Goal: Use online tool/utility: Use online tool/utility

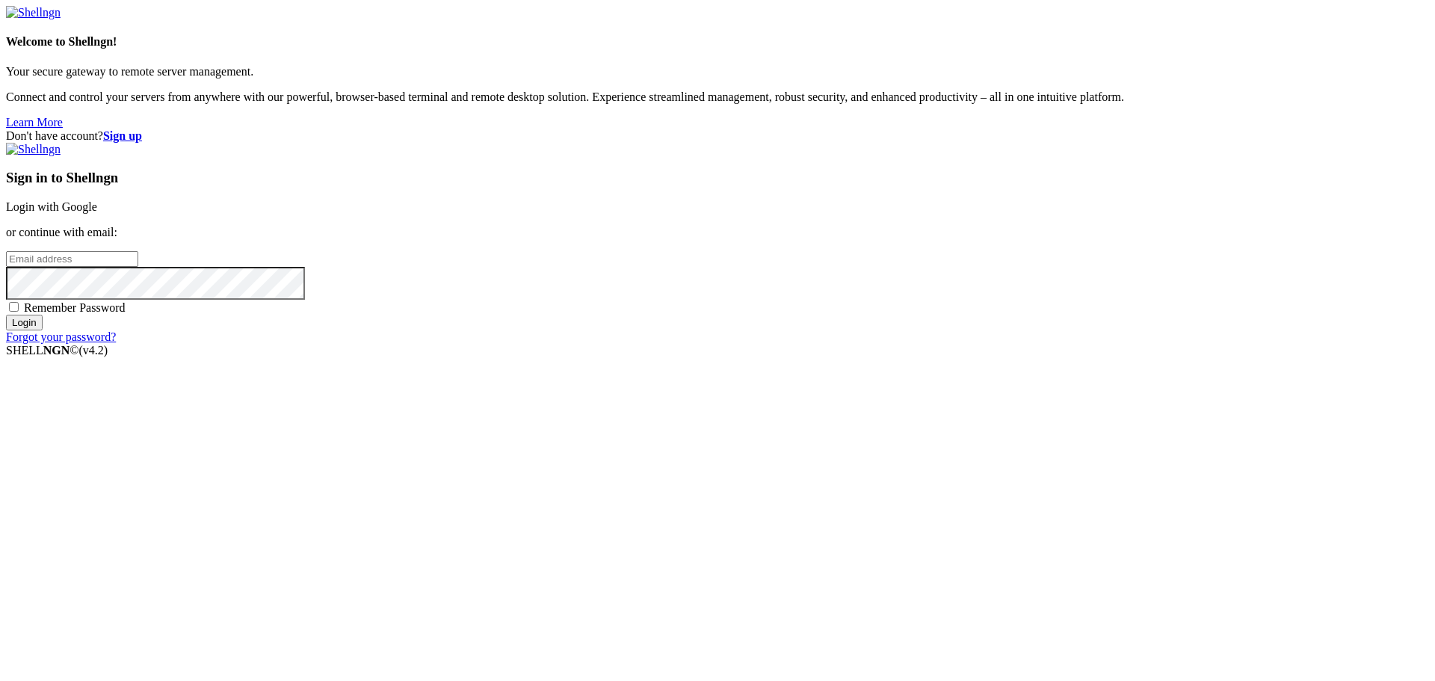
click at [97, 213] on link "Login with Google" at bounding box center [51, 206] width 91 height 13
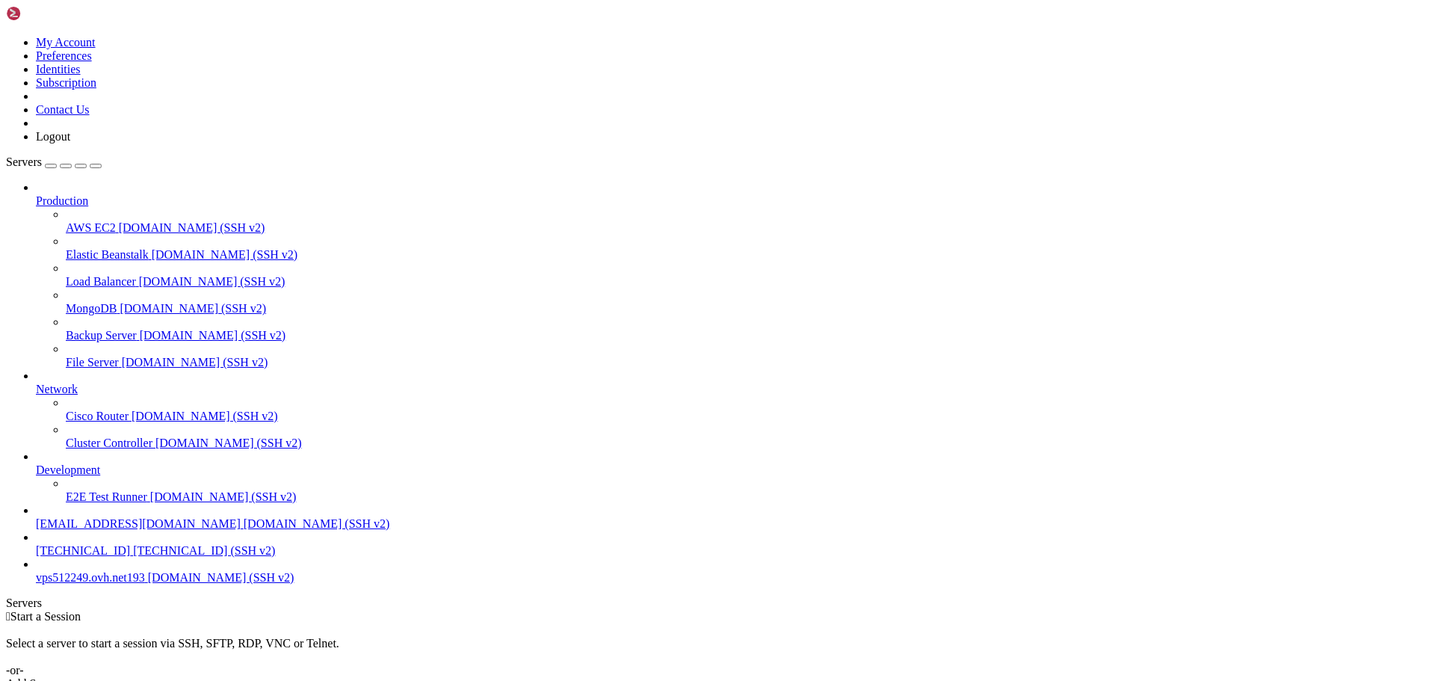
scroll to position [1, 0]
click at [145, 584] on span "vps512249.ovh.net193" at bounding box center [90, 577] width 109 height 13
click at [104, 584] on span "vps512249.ovh.net193" at bounding box center [90, 577] width 109 height 13
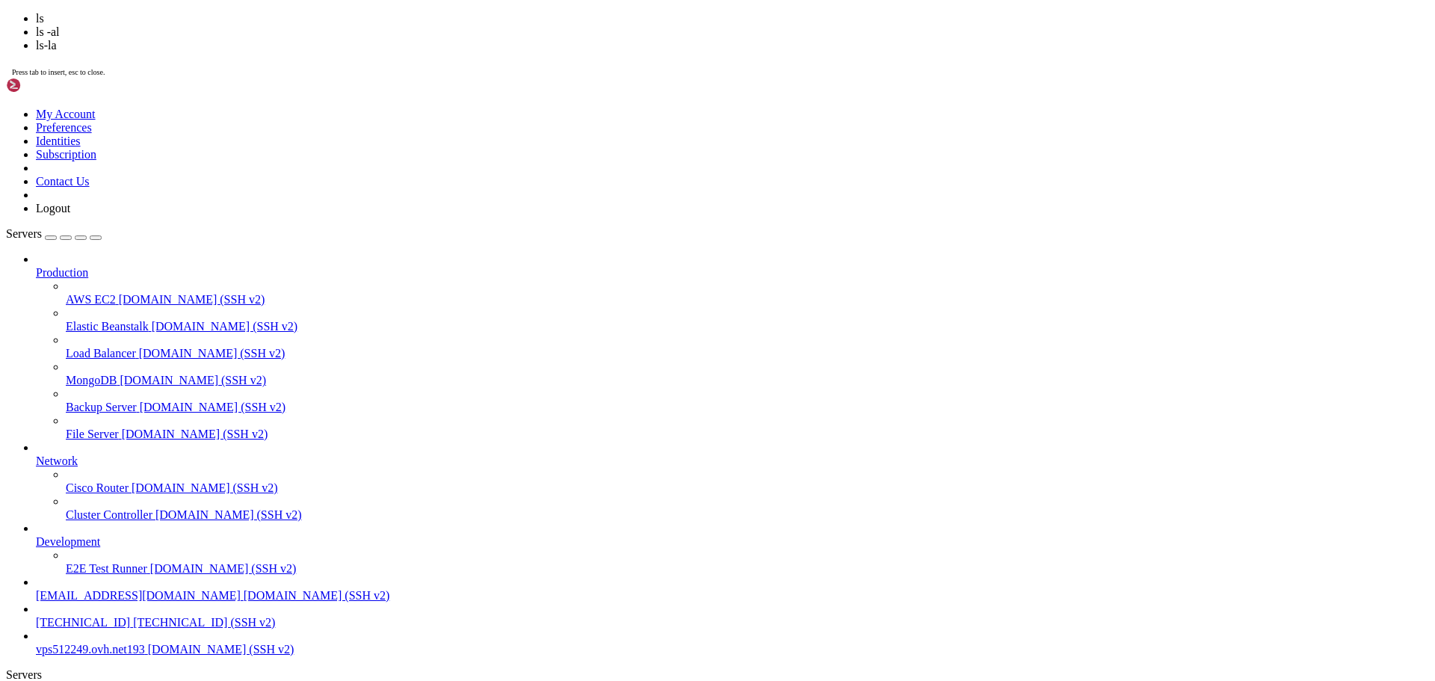
scroll to position [267, 0]
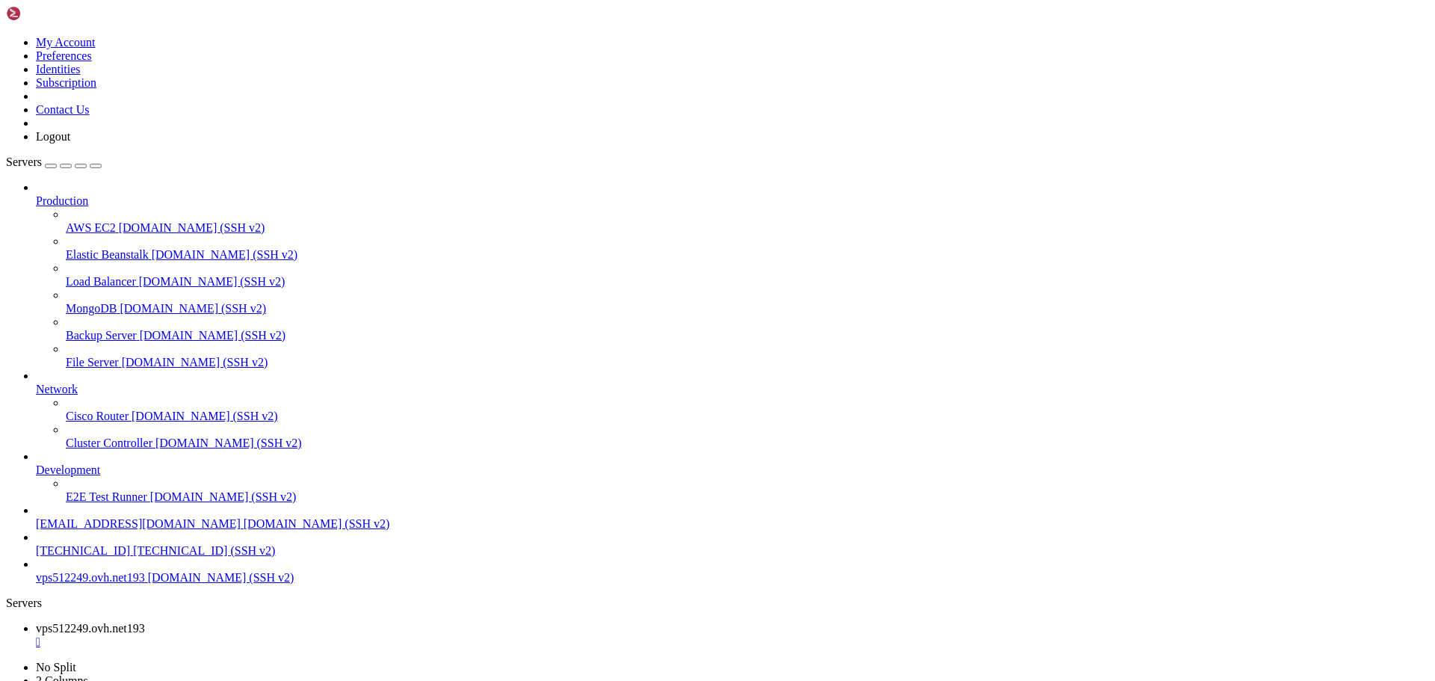
click at [310, 635] on div "" at bounding box center [732, 641] width 1393 height 13
click at [133, 557] on span "[TECHNICAL_ID] (SSH v2)" at bounding box center [204, 550] width 142 height 13
click at [114, 530] on span "[EMAIL_ADDRESS][DOMAIN_NAME]" at bounding box center [138, 523] width 205 height 13
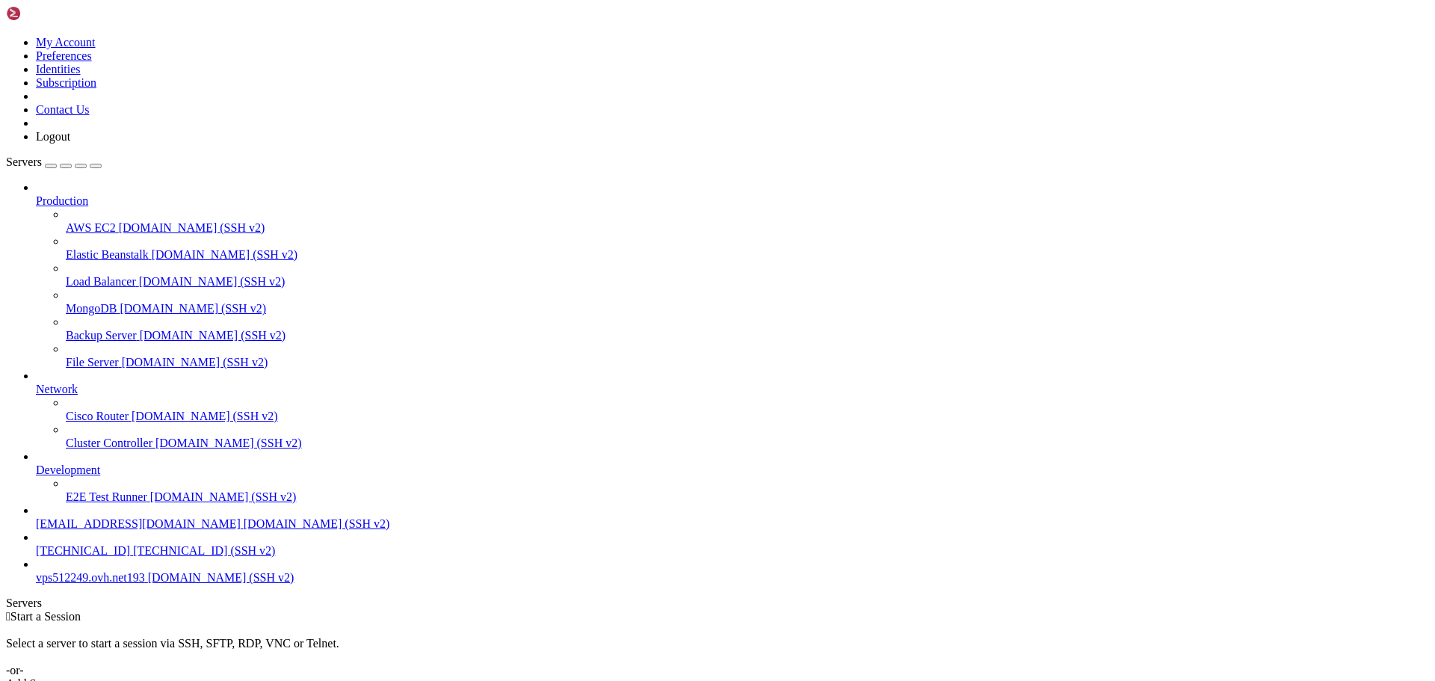
click at [114, 530] on span "[EMAIL_ADDRESS][DOMAIN_NAME]" at bounding box center [138, 523] width 205 height 13
